Goal: Navigation & Orientation: Find specific page/section

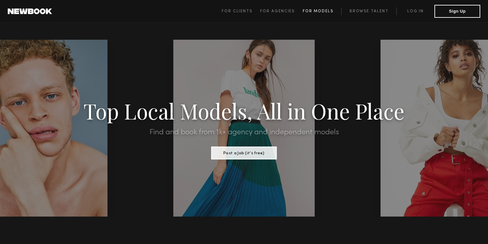
click at [310, 11] on span "For Models" at bounding box center [318, 11] width 31 height 4
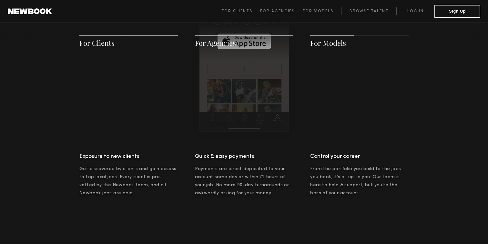
scroll to position [1079, 0]
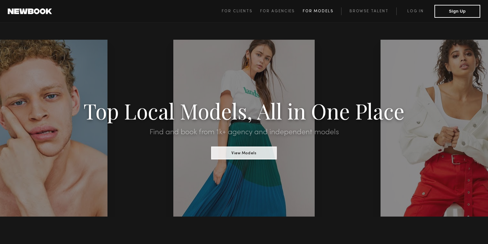
click at [318, 9] on span "For Models" at bounding box center [318, 11] width 31 height 4
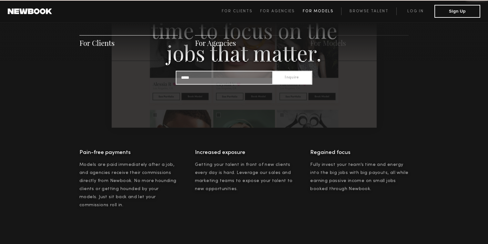
scroll to position [929, 0]
